Goal: Information Seeking & Learning: Learn about a topic

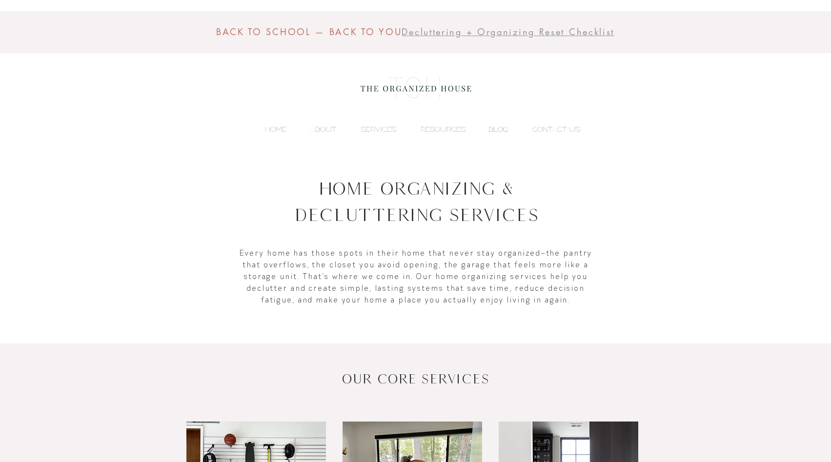
click at [496, 126] on p "BLOG" at bounding box center [498, 129] width 30 height 15
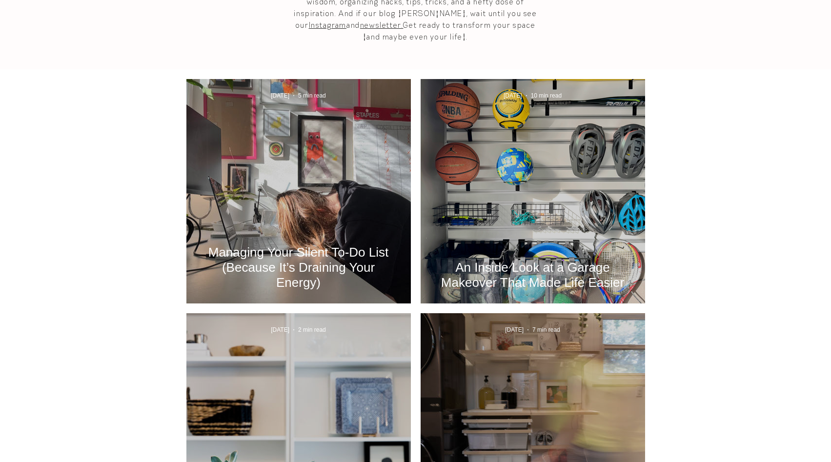
scroll to position [399, 0]
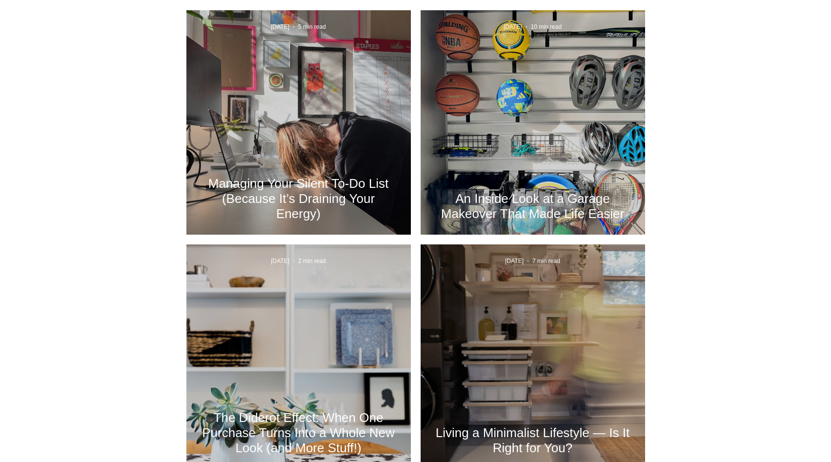
click at [490, 210] on h2 "An Inside Look at a Garage Makeover That Made Life Easier" at bounding box center [532, 206] width 195 height 30
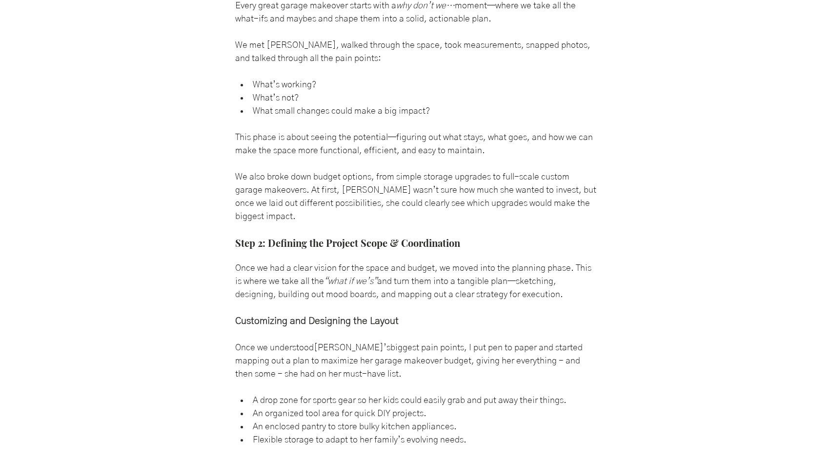
scroll to position [1487, 0]
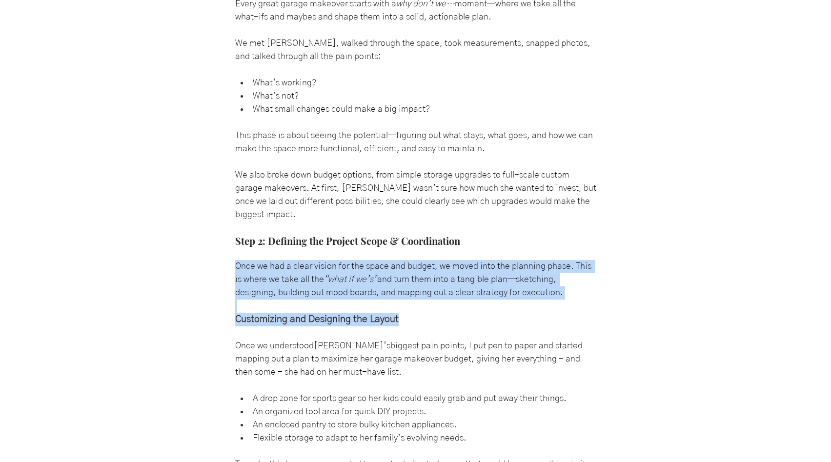
drag, startPoint x: 237, startPoint y: 274, endPoint x: 436, endPoint y: 321, distance: 205.1
copy div "Once we had a clear vision for the space and budget, we moved into the planning…"
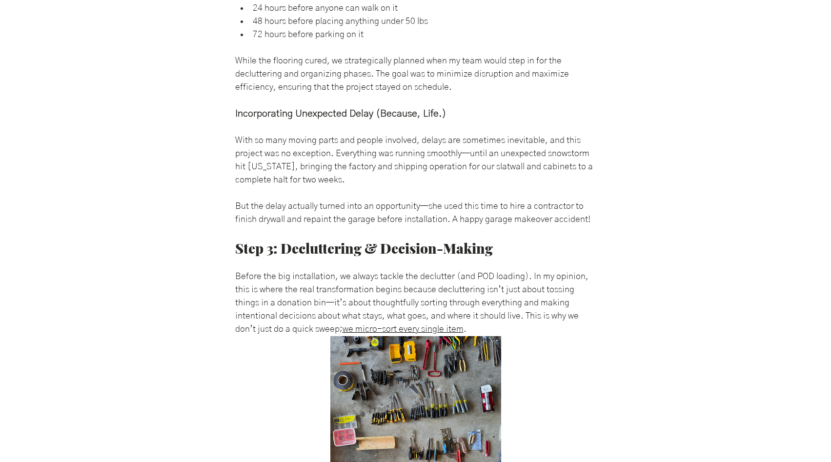
scroll to position [2956, 0]
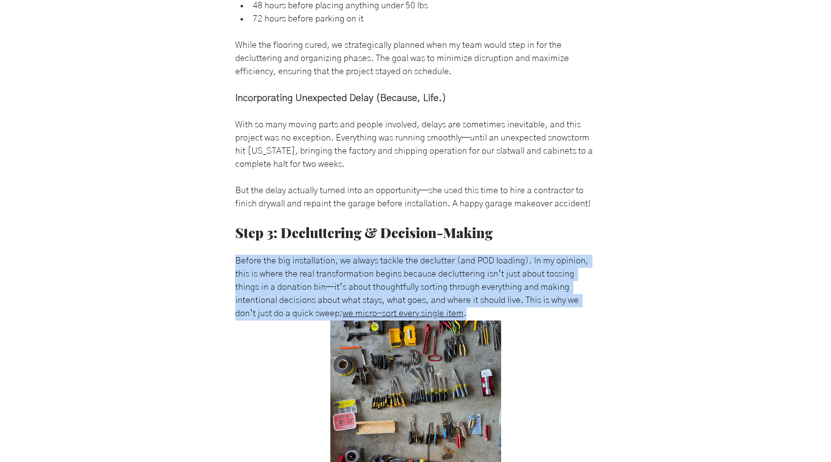
copy span "Before the big installation, we always tackle the declutter (and POD loading). …"
drag, startPoint x: 237, startPoint y: 267, endPoint x: 475, endPoint y: 321, distance: 244.2
click at [475, 320] on span "Before the big installation, we always tackle the declutter (and POD loading). …" at bounding box center [415, 288] width 361 height 66
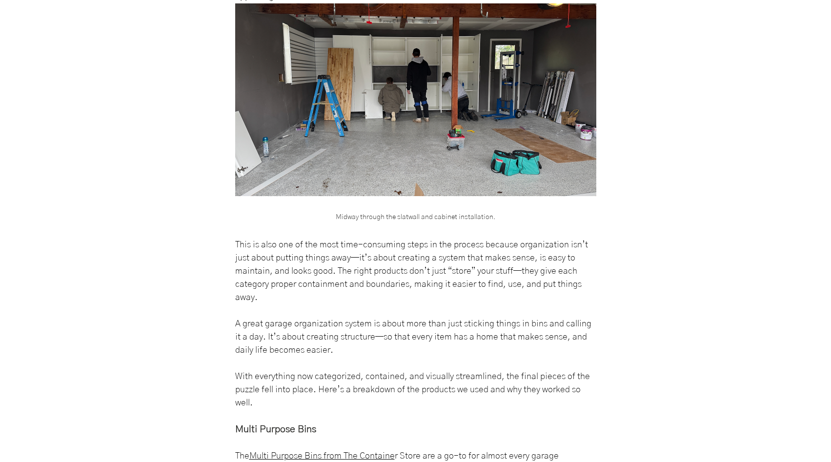
scroll to position [4240, 0]
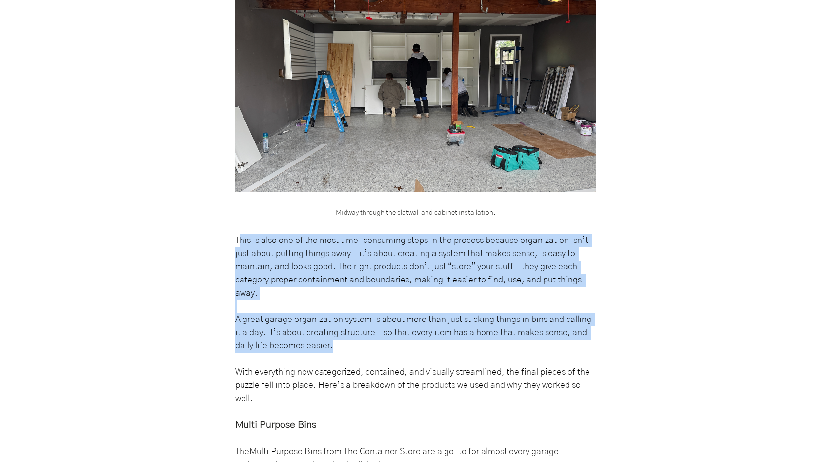
copy div "his is also one of the most time-consuming steps in the process because organiz…"
drag, startPoint x: 238, startPoint y: 246, endPoint x: 343, endPoint y: 356, distance: 151.4
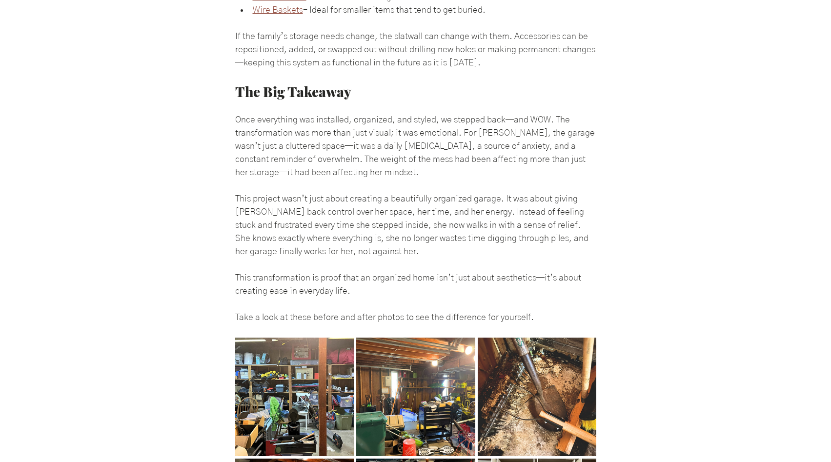
scroll to position [5488, 0]
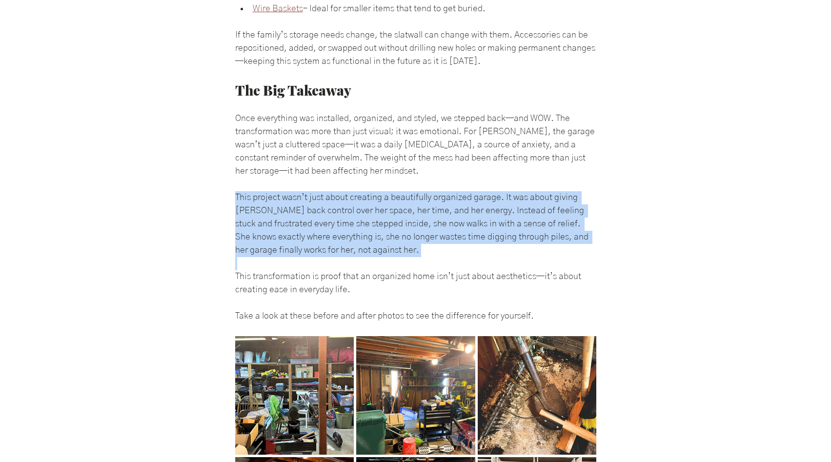
drag, startPoint x: 237, startPoint y: 202, endPoint x: 385, endPoint y: 270, distance: 163.2
copy div "This project wasn’t just about creating a beautifully organized garage. It was …"
